Goal: Information Seeking & Learning: Learn about a topic

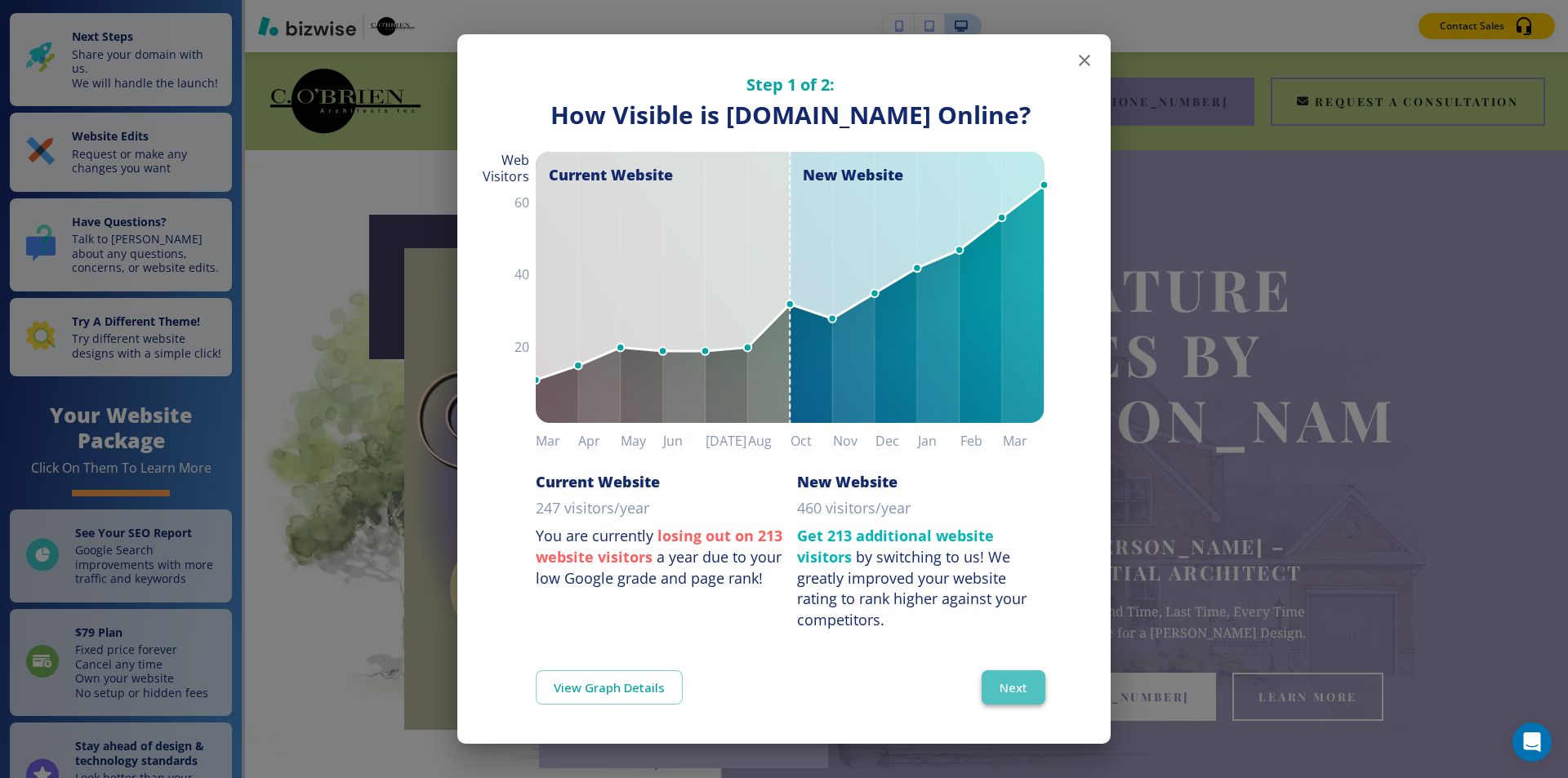
click at [1015, 691] on button "Next" at bounding box center [1014, 688] width 64 height 35
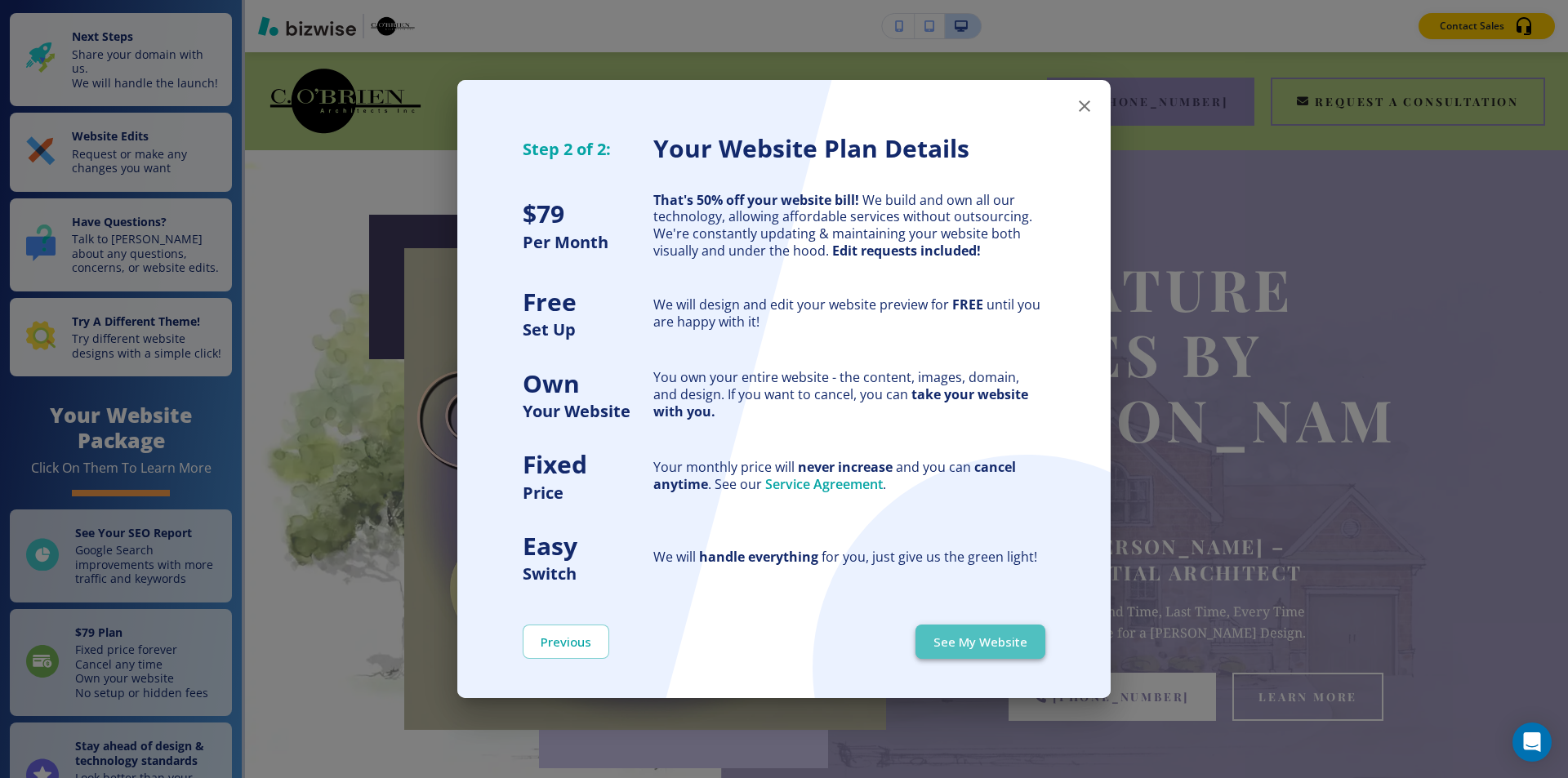
click at [1014, 650] on button "See My Website" at bounding box center [980, 642] width 130 height 35
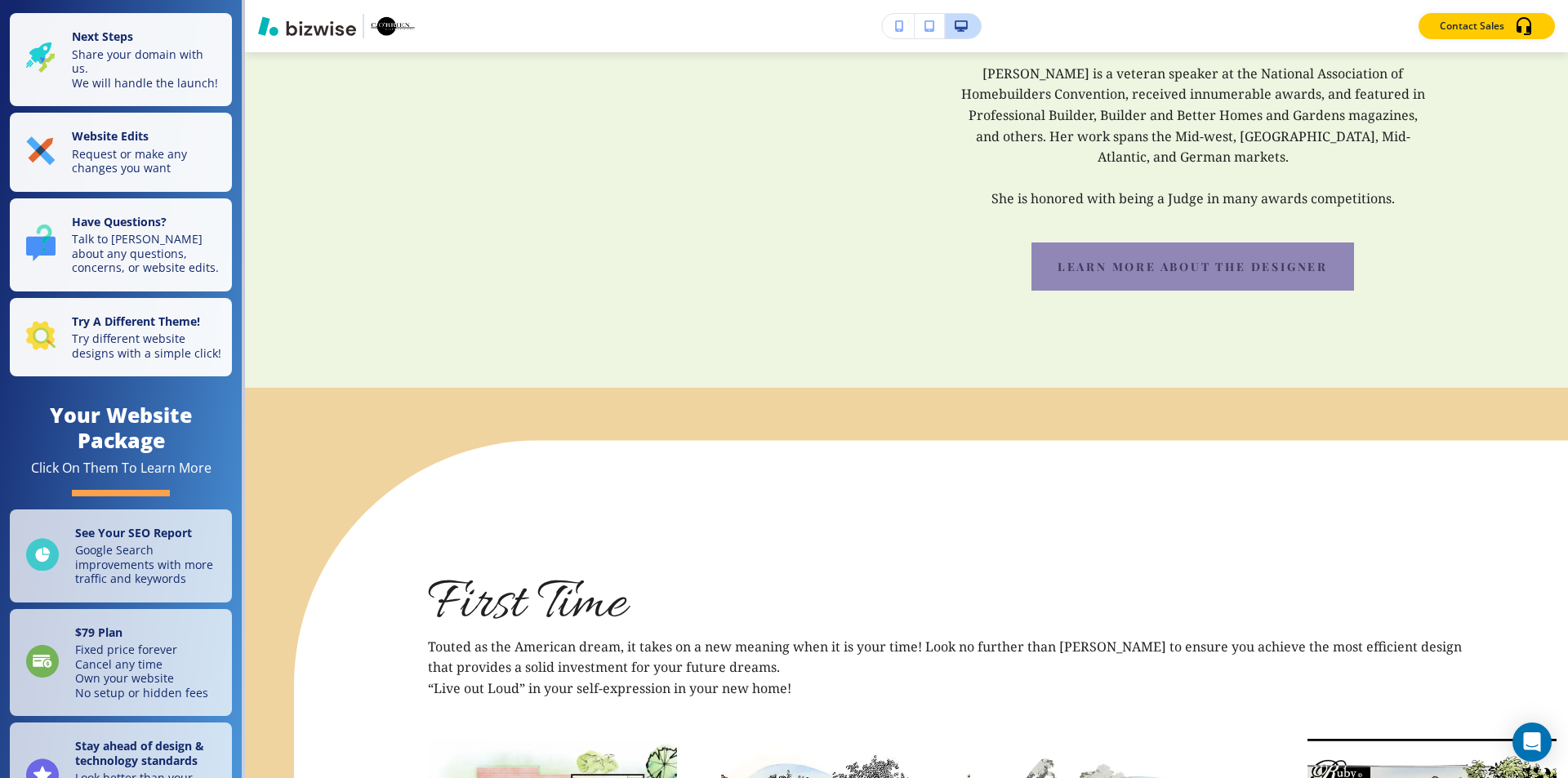
scroll to position [2117, 0]
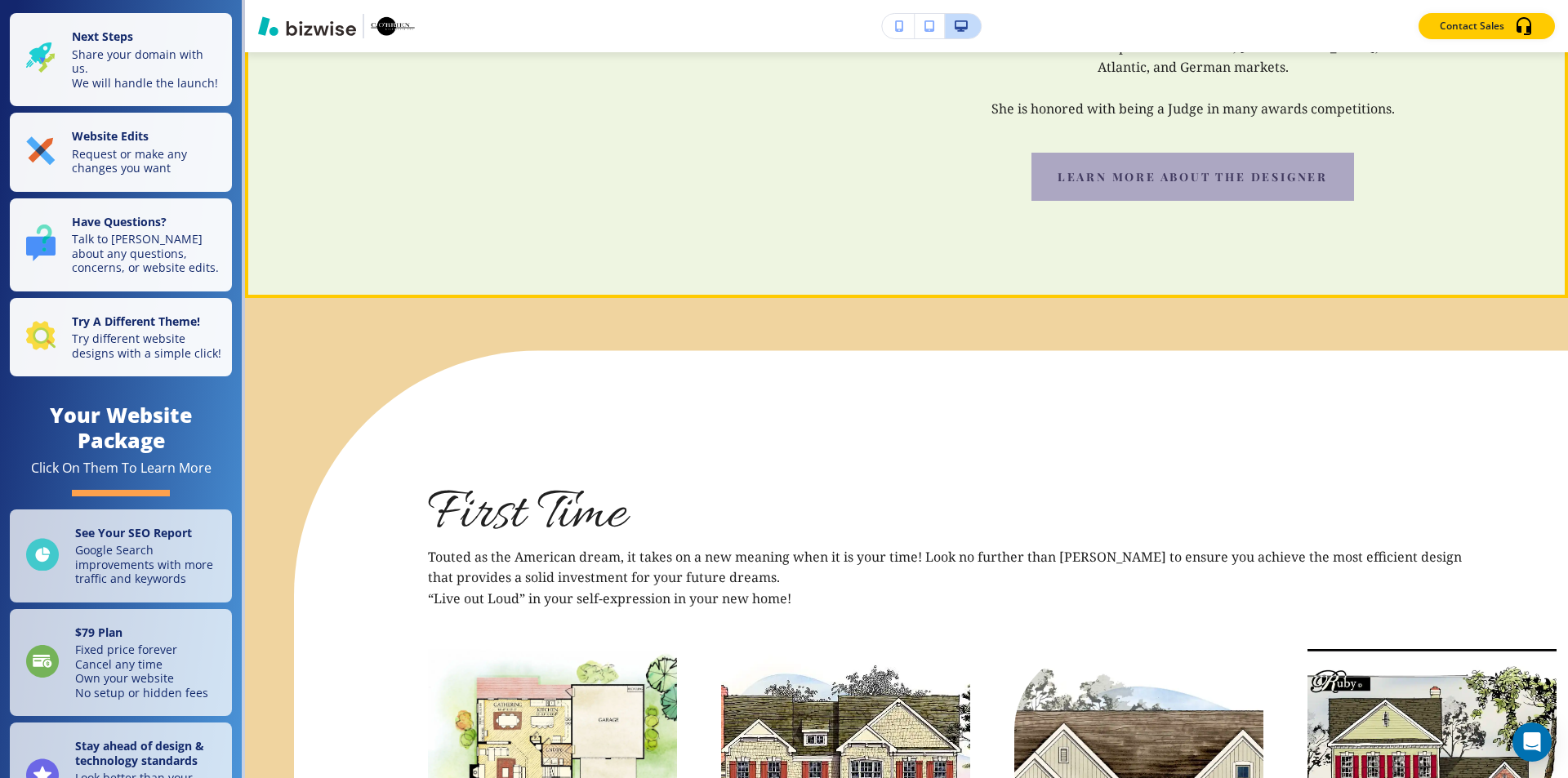
click at [1282, 152] on button "LEARN MORE about the designer" at bounding box center [1192, 175] width 322 height 48
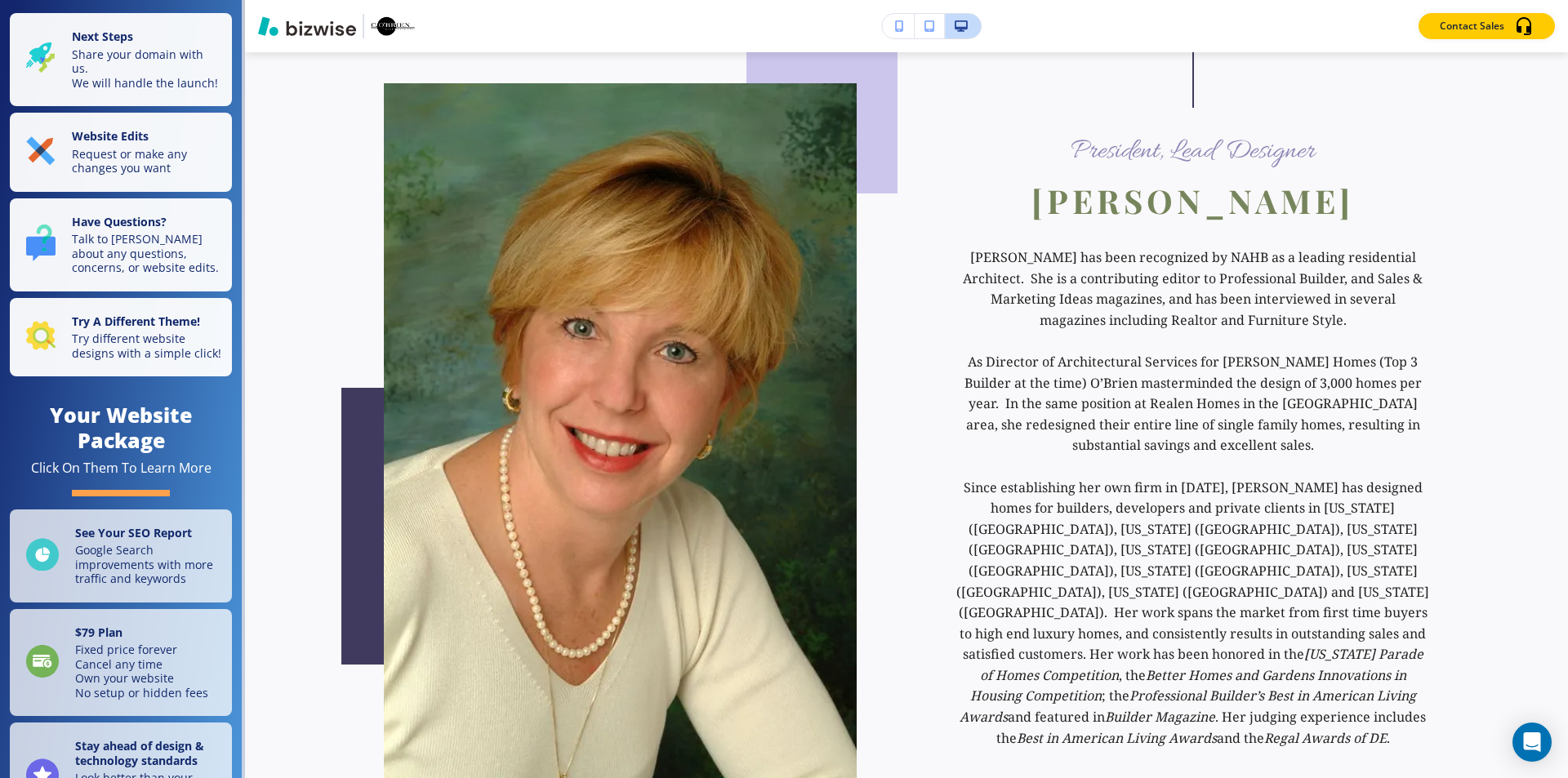
scroll to position [726, 0]
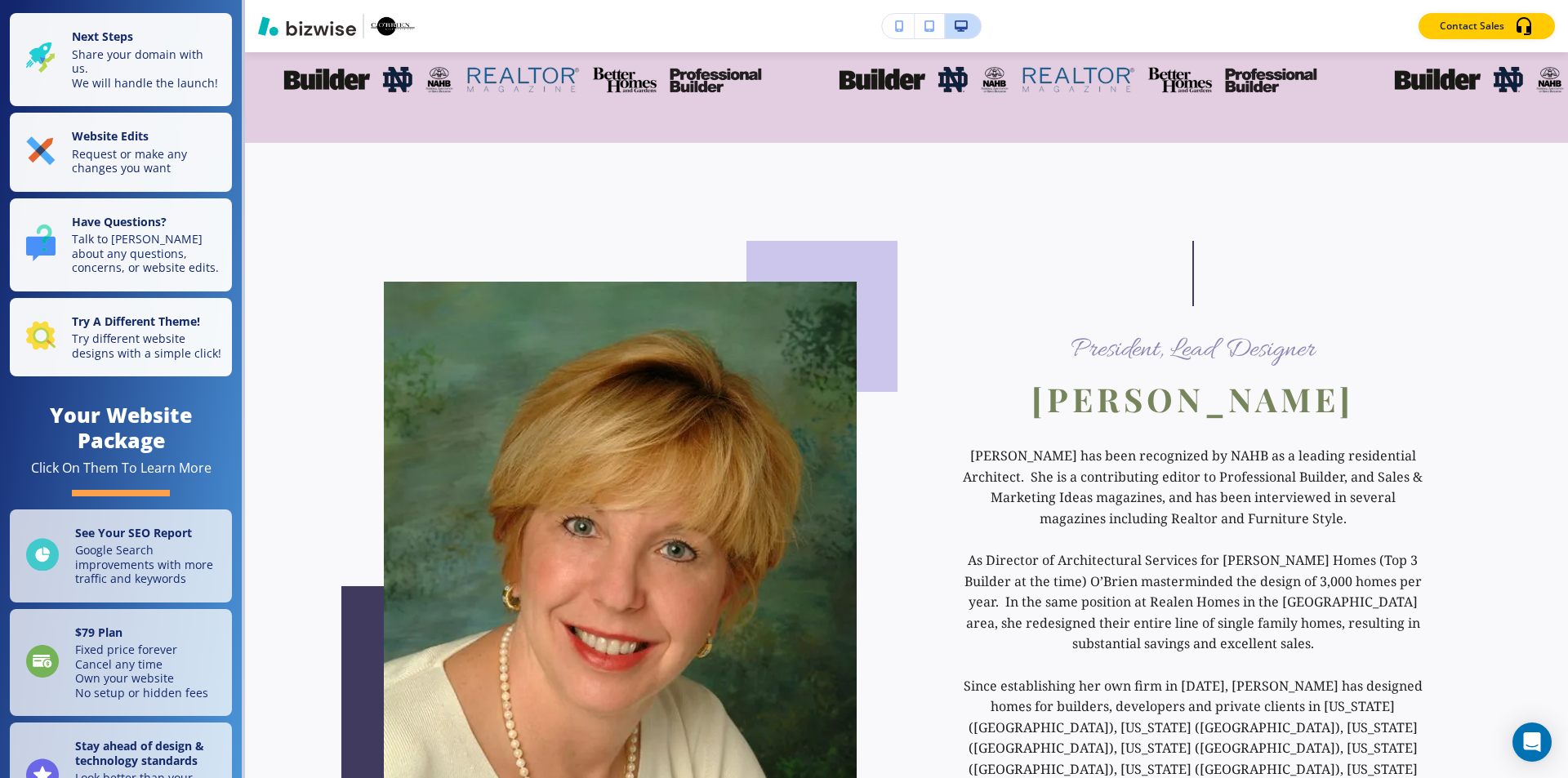
click at [389, 33] on img "button" at bounding box center [393, 26] width 44 height 19
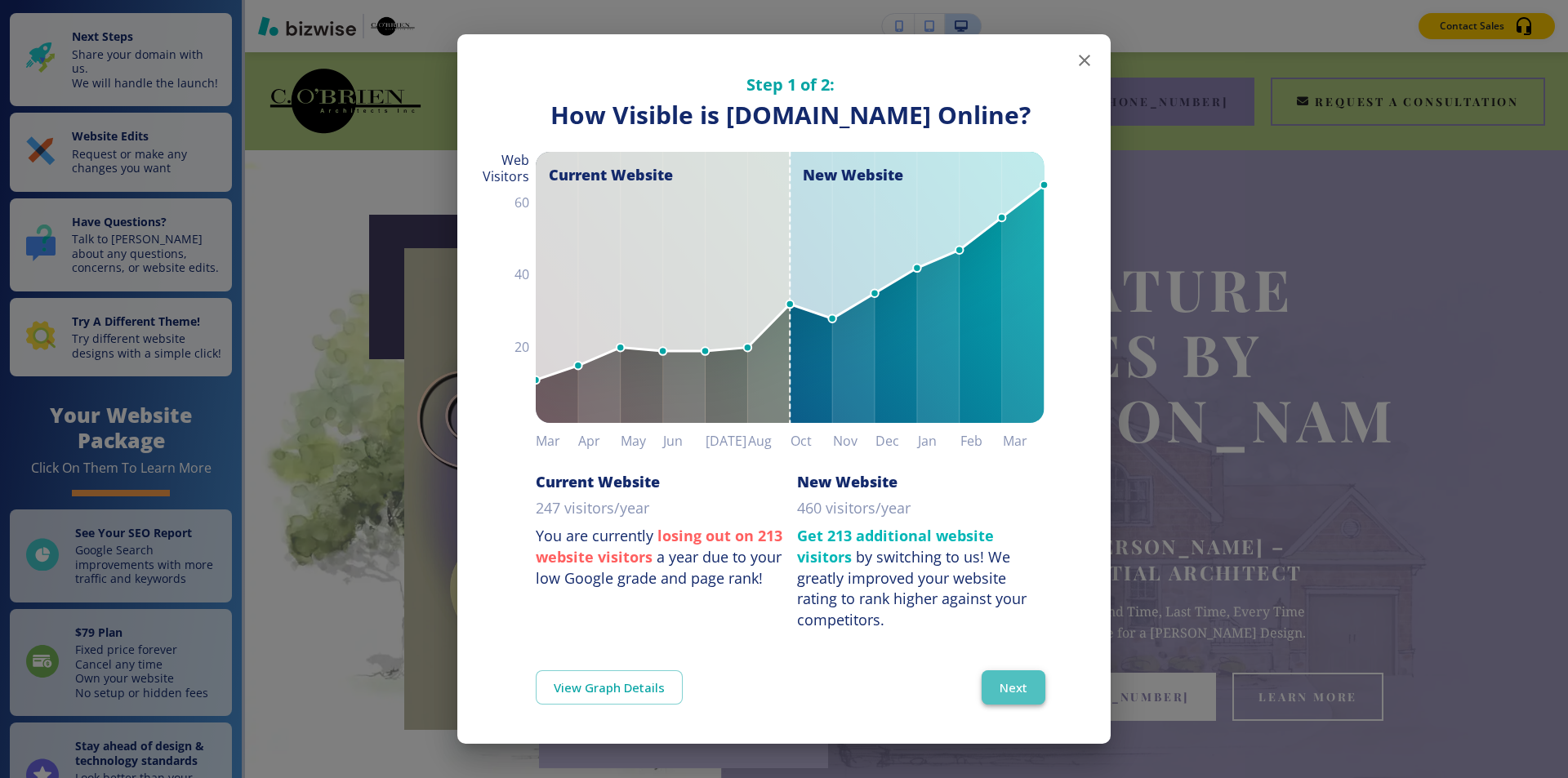
click at [1030, 691] on button "Next" at bounding box center [1014, 688] width 64 height 35
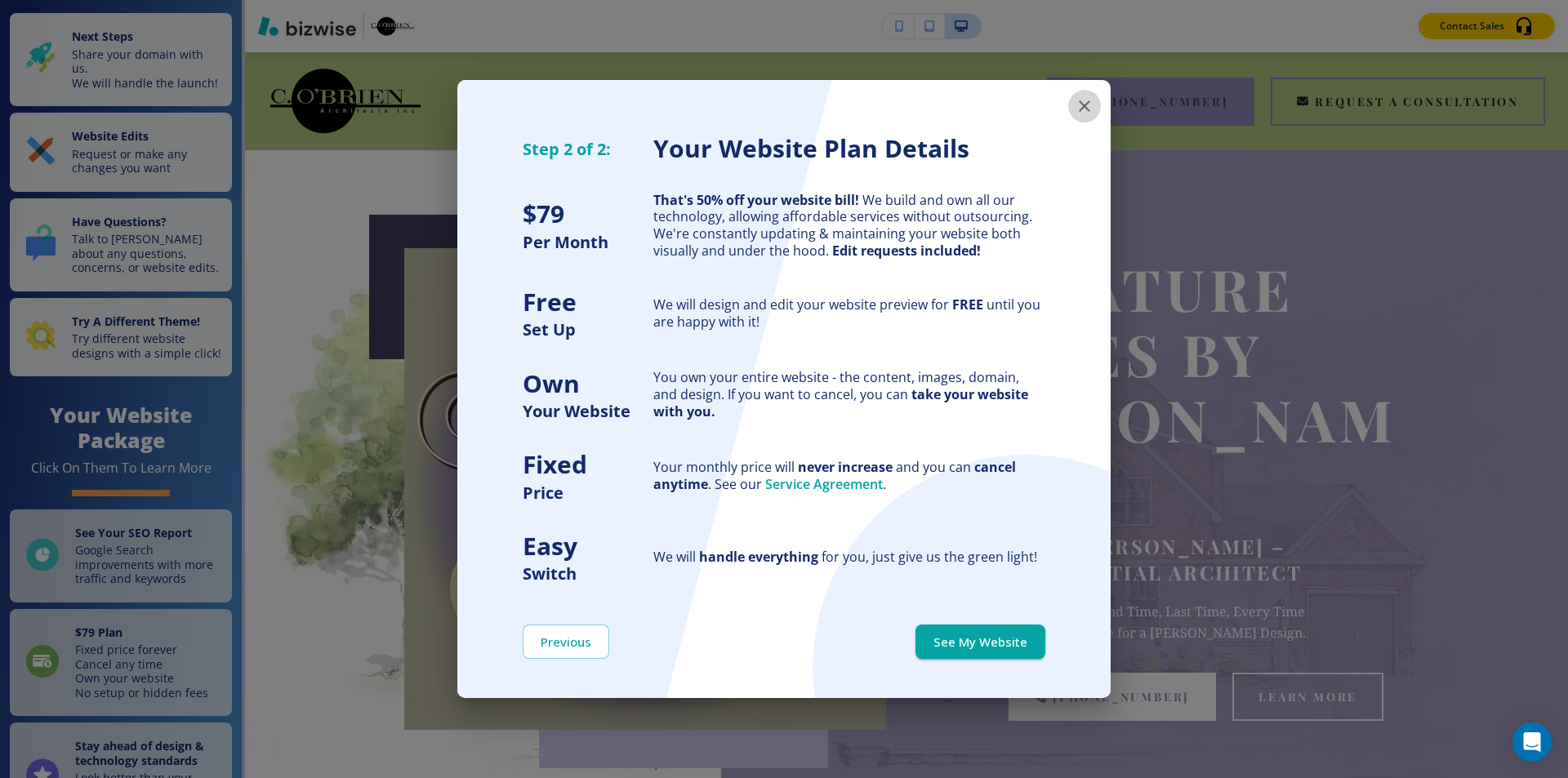
click at [1084, 110] on icon "button" at bounding box center [1084, 105] width 19 height 19
